Goal: Task Accomplishment & Management: Complete application form

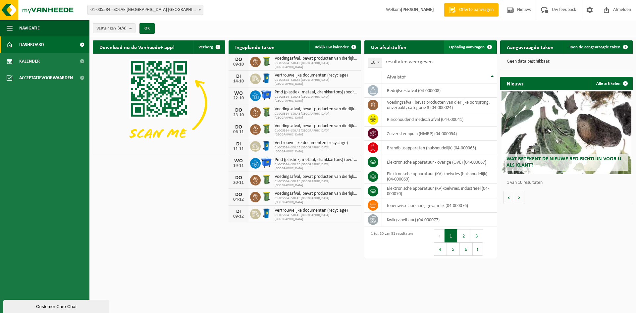
click at [467, 44] on link "Ophaling aanvragen" at bounding box center [470, 46] width 52 height 13
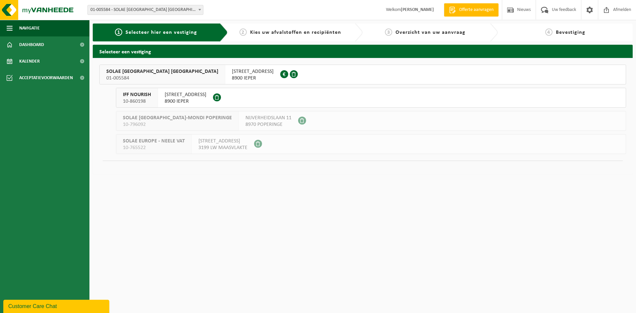
click at [232, 72] on span "[STREET_ADDRESS]" at bounding box center [253, 71] width 42 height 7
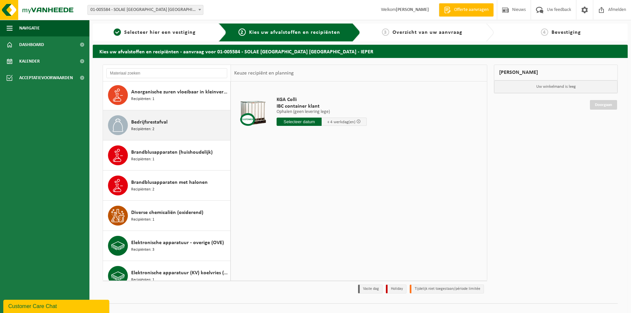
click at [151, 123] on span "Bedrijfsrestafval" at bounding box center [149, 122] width 36 height 8
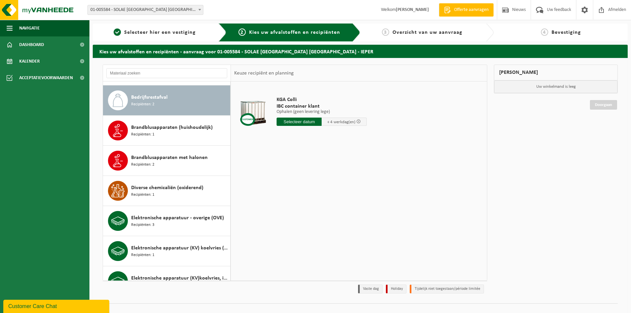
scroll to position [61, 0]
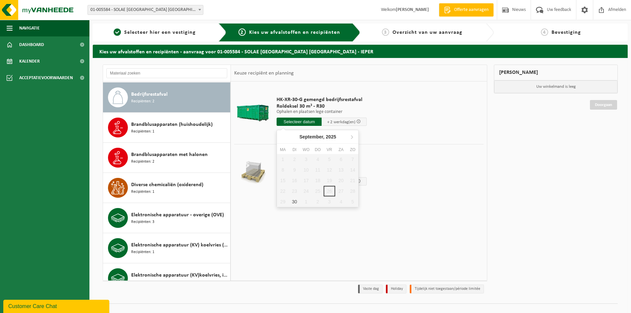
click at [291, 122] on input "text" at bounding box center [299, 122] width 45 height 8
click at [293, 201] on div "30" at bounding box center [295, 201] width 12 height 11
type input "Van [DATE]"
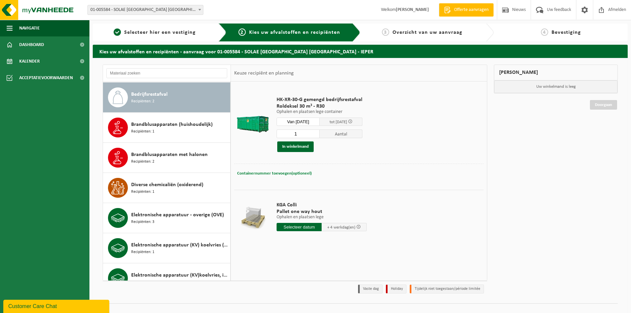
click at [303, 173] on span "Containernummer toevoegen(optioneel)" at bounding box center [274, 173] width 75 height 4
type input "R30-229"
click at [288, 148] on button "In winkelmand" at bounding box center [295, 146] width 36 height 11
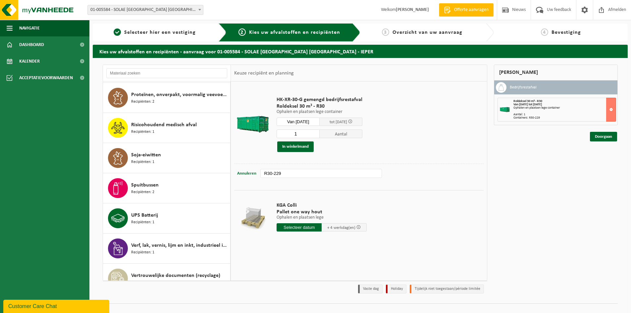
scroll to position [1060, 0]
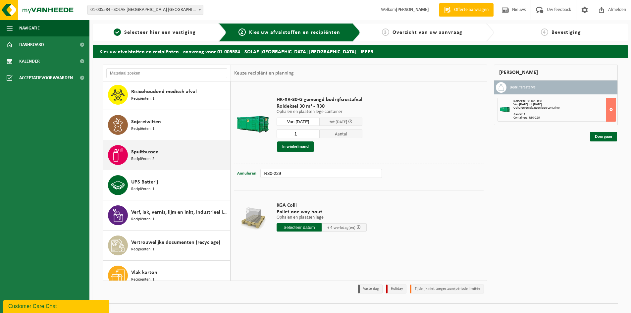
click at [140, 148] on span "Spuitbussen" at bounding box center [145, 152] width 28 height 8
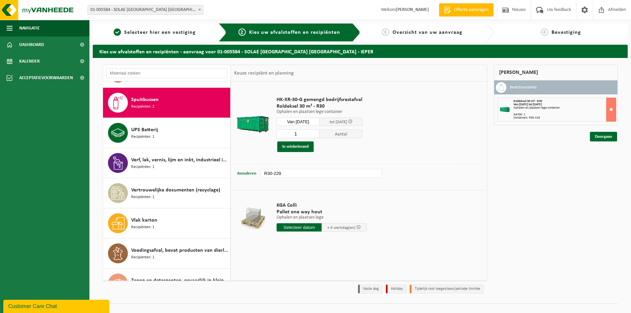
scroll to position [1117, 0]
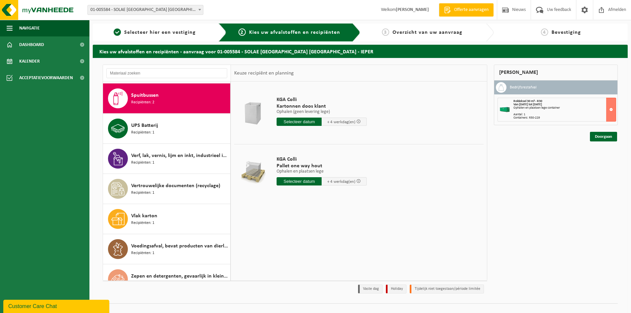
click at [303, 121] on input "text" at bounding box center [299, 122] width 45 height 8
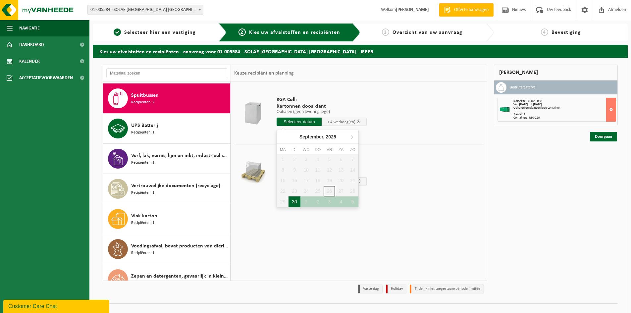
click at [292, 201] on div "30" at bounding box center [295, 201] width 12 height 11
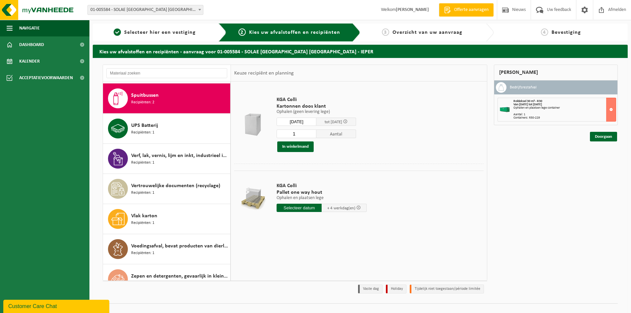
type input "Van [DATE]"
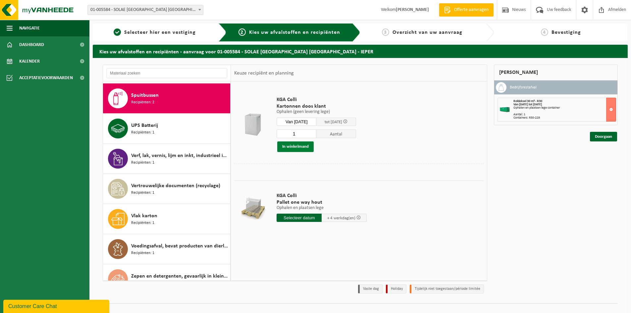
click at [294, 145] on button "In winkelmand" at bounding box center [295, 146] width 36 height 11
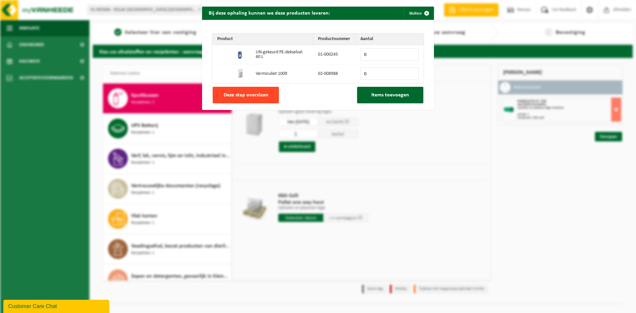
click at [255, 95] on span "Deze stap overslaan" at bounding box center [246, 94] width 45 height 5
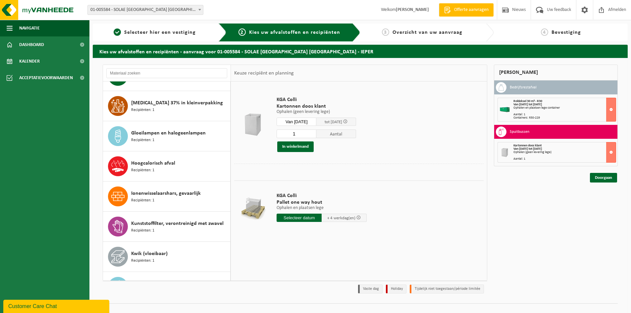
scroll to position [258, 0]
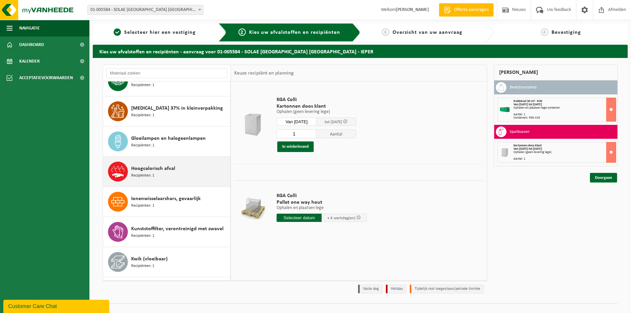
click at [140, 171] on span "Hoogcalorisch afval" at bounding box center [153, 169] width 44 height 8
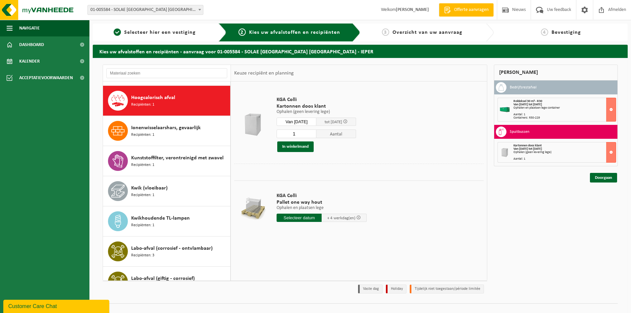
scroll to position [332, 0]
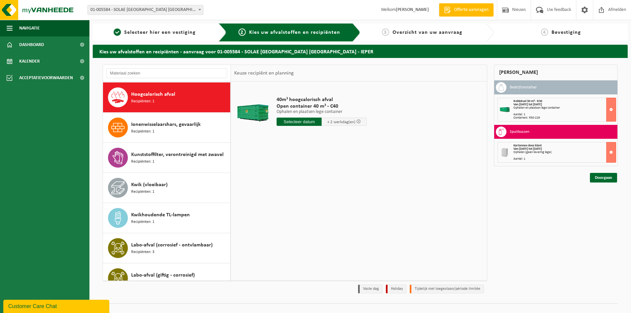
click at [289, 120] on input "text" at bounding box center [299, 122] width 45 height 8
click at [294, 201] on div "30" at bounding box center [295, 201] width 12 height 11
type input "Van [DATE]"
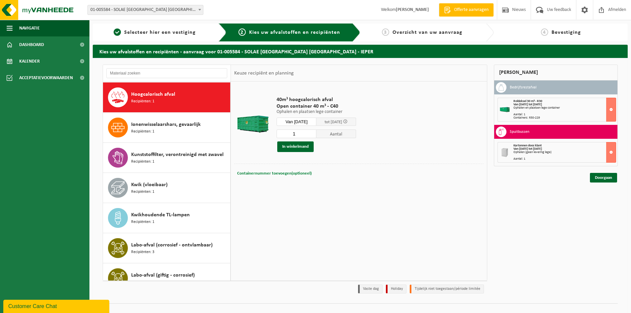
click at [271, 172] on span "Containernummer toevoegen(optioneel)" at bounding box center [274, 173] width 75 height 4
type input "C40-1857"
click at [298, 144] on button "In winkelmand" at bounding box center [295, 146] width 36 height 11
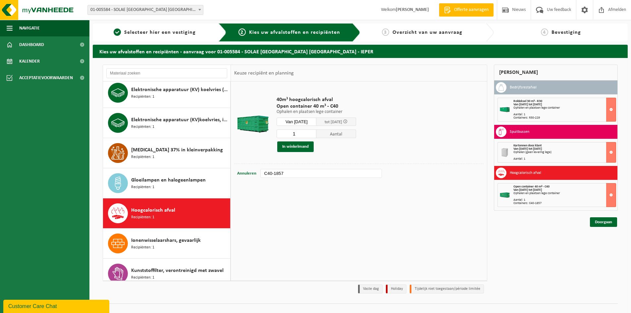
scroll to position [232, 0]
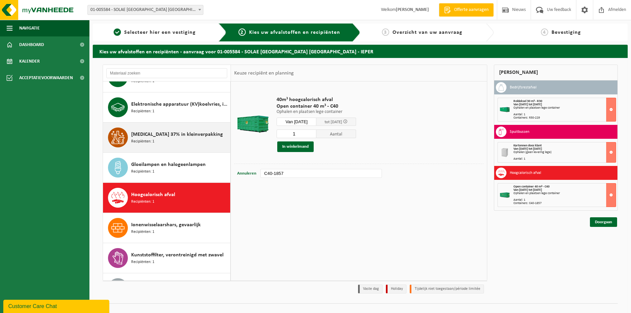
click at [165, 135] on span "[MEDICAL_DATA] 37% in kleinverpakking" at bounding box center [177, 135] width 92 height 8
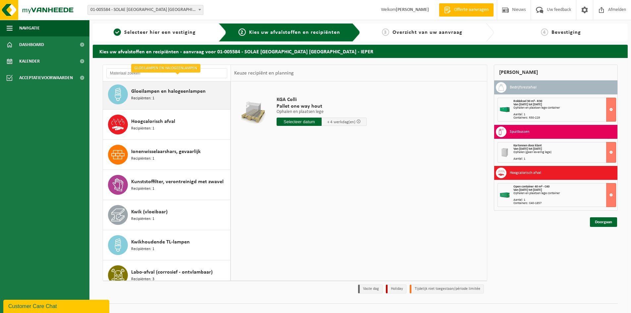
scroll to position [338, 0]
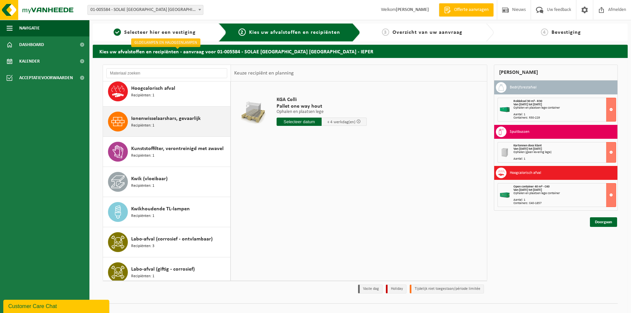
click at [180, 119] on span "Ionenwisselaarshars, gevaarlijk" at bounding box center [166, 119] width 70 height 8
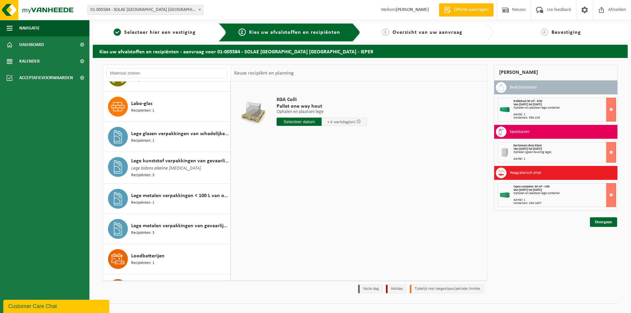
scroll to position [628, 0]
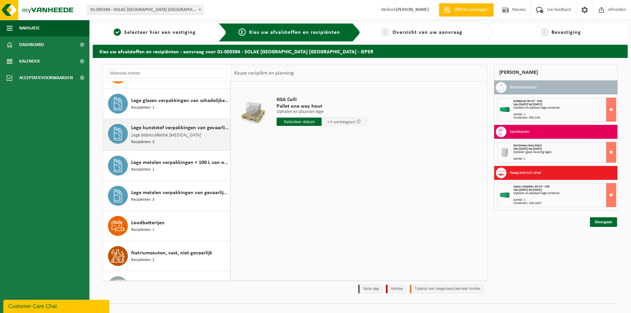
click at [186, 131] on div "Lege kunststof verpakkingen van gevaarlijke stoffen Lege bidons alkaline [MEDIC…" at bounding box center [179, 135] width 97 height 22
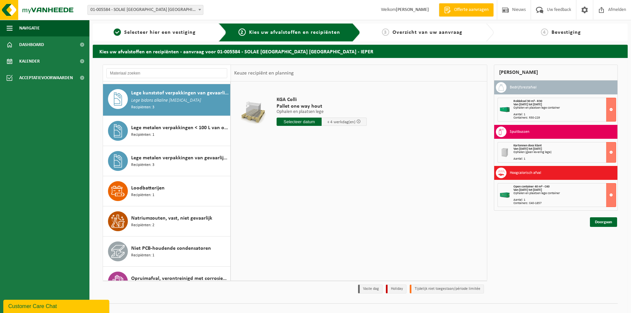
scroll to position [664, 0]
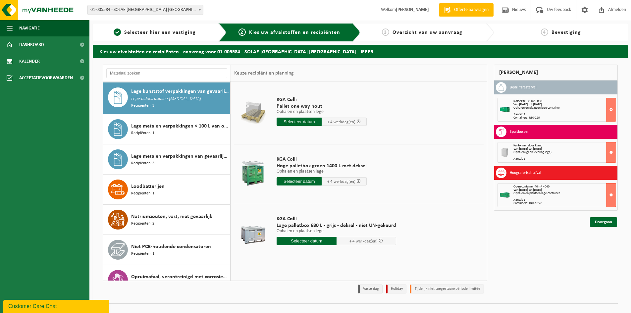
click at [306, 180] on input "text" at bounding box center [299, 181] width 45 height 8
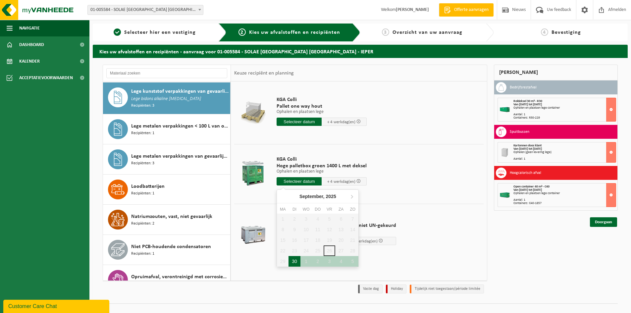
click at [293, 259] on div "30" at bounding box center [295, 261] width 12 height 11
type input "Van [DATE]"
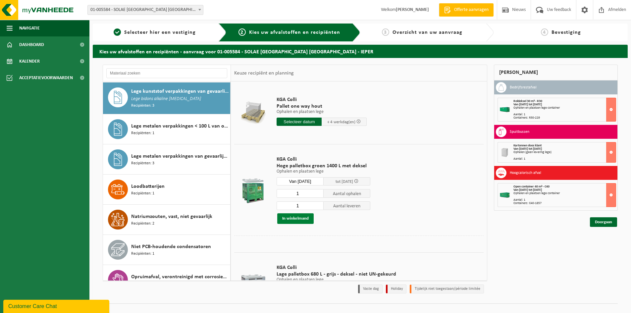
click at [290, 216] on button "In winkelmand" at bounding box center [295, 218] width 36 height 11
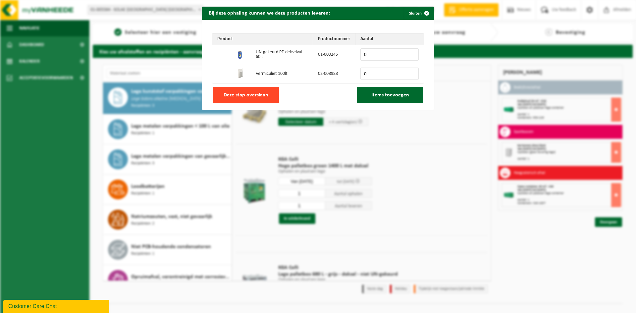
click at [254, 96] on span "Deze stap overslaan" at bounding box center [246, 94] width 45 height 5
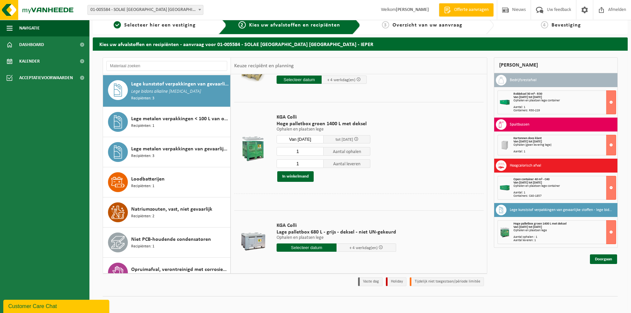
scroll to position [11, 0]
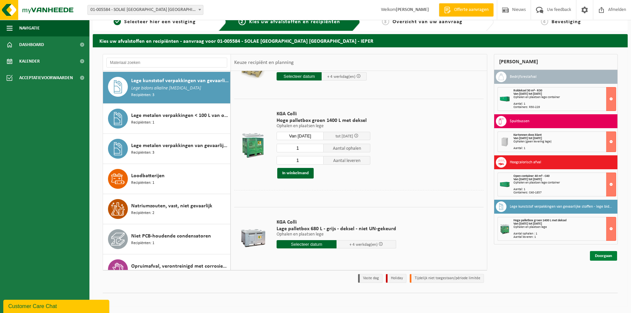
click at [610, 257] on link "Doorgaan" at bounding box center [603, 256] width 27 height 10
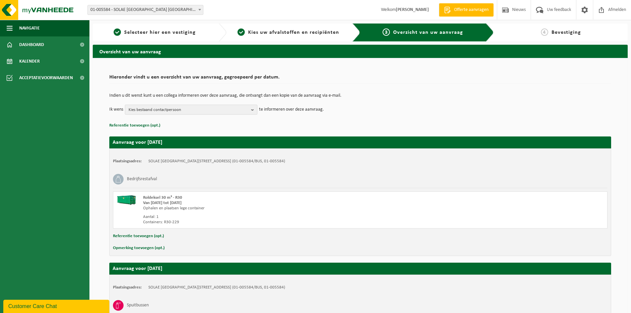
click at [252, 108] on b "button" at bounding box center [254, 109] width 6 height 9
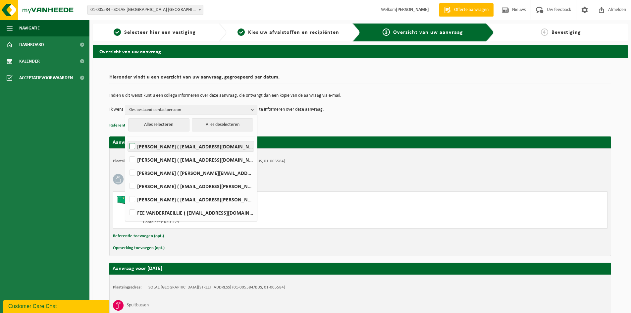
click at [171, 148] on label "REGINE BATTHEU ( regine.battheu@iff.com )" at bounding box center [191, 146] width 126 height 10
click at [127, 138] on input "REGINE BATTHEU ( regine.battheu@iff.com )" at bounding box center [127, 138] width 0 height 0
checkbox input "true"
click at [390, 113] on td "Ik wens REGINE BATTHEU Alles selecteren Alles deselecteren REGINE BATTHEU ( reg…" at bounding box center [360, 110] width 502 height 10
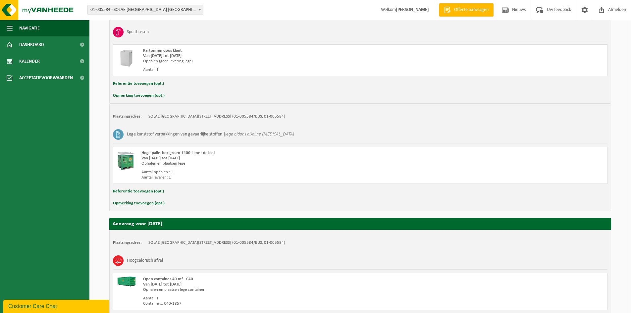
scroll to position [331, 0]
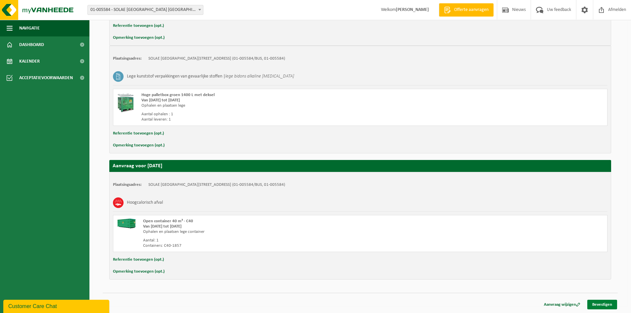
click at [603, 303] on link "Bevestigen" at bounding box center [603, 305] width 30 height 10
